Goal: Navigation & Orientation: Find specific page/section

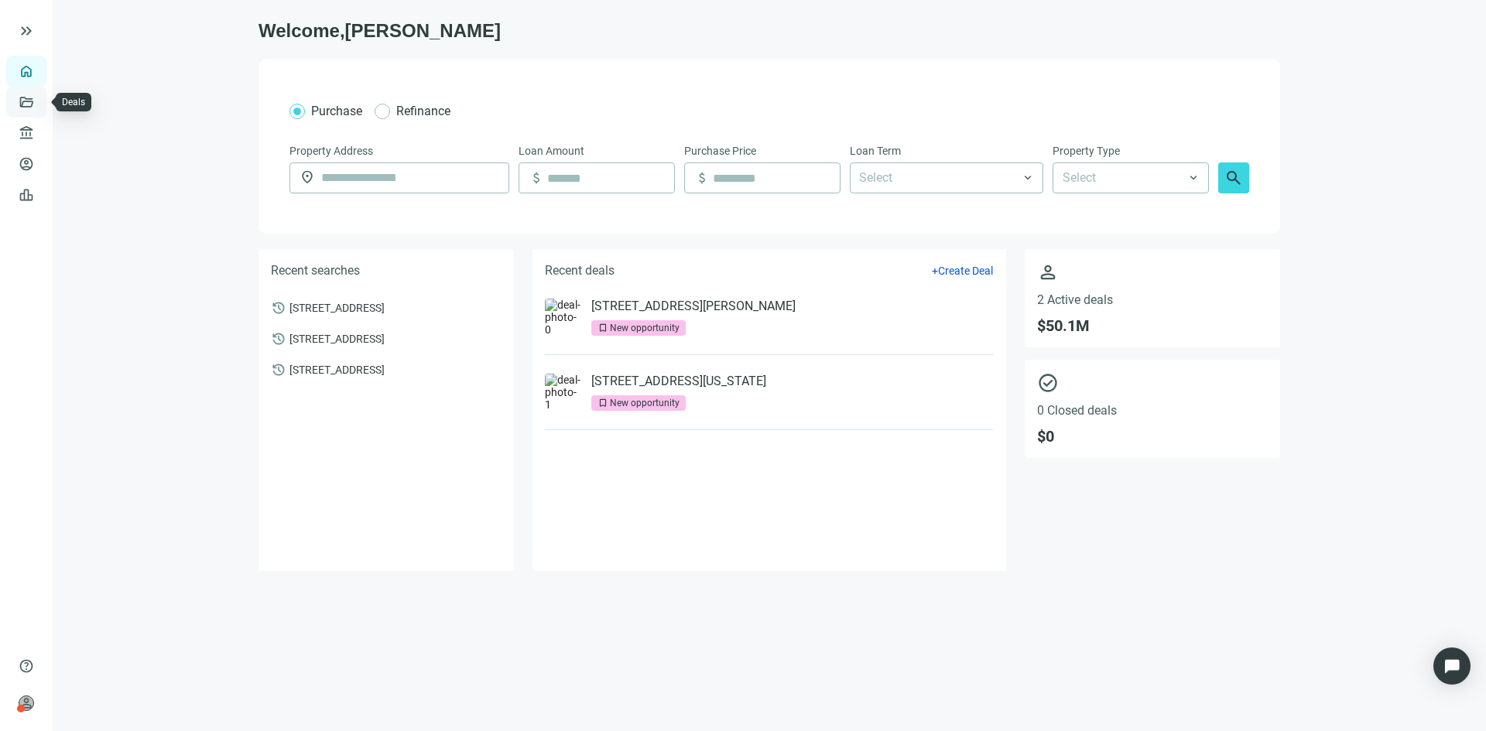
click at [39, 99] on link "Deals" at bounding box center [53, 102] width 28 height 12
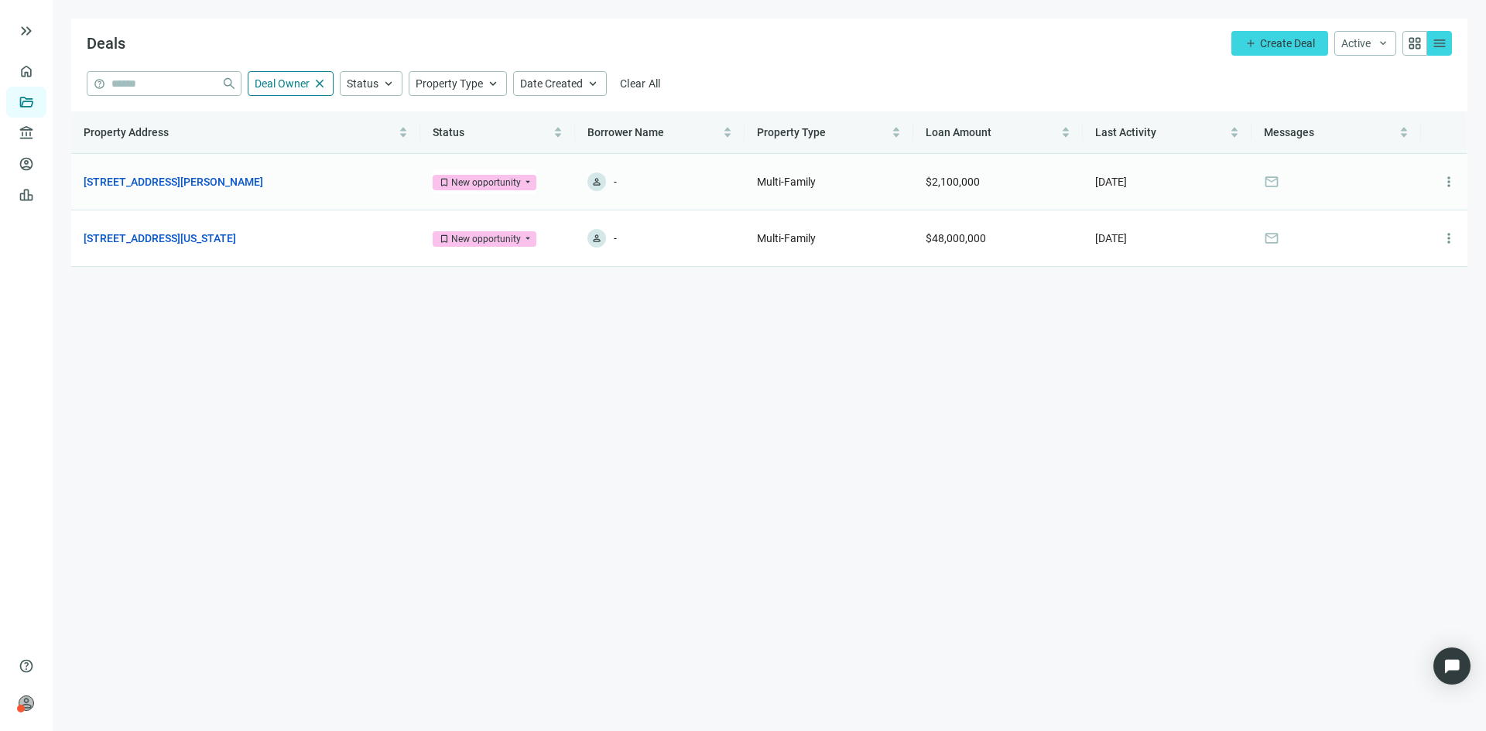
click at [1272, 183] on span "mail" at bounding box center [1271, 181] width 15 height 15
click at [39, 77] on link "Overview" at bounding box center [62, 71] width 46 height 12
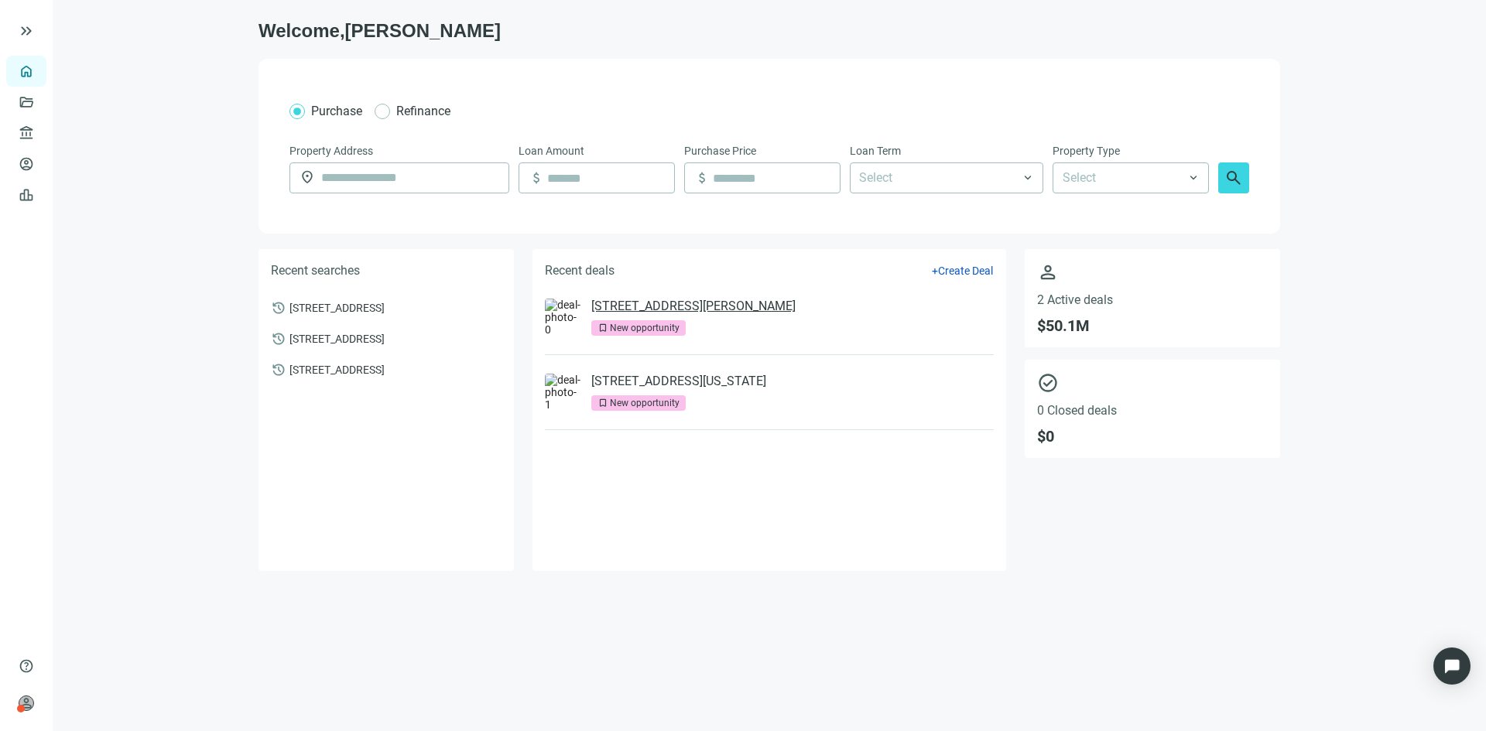
click at [694, 303] on link "[STREET_ADDRESS][PERSON_NAME]" at bounding box center [693, 306] width 204 height 15
